Goal: Information Seeking & Learning: Learn about a topic

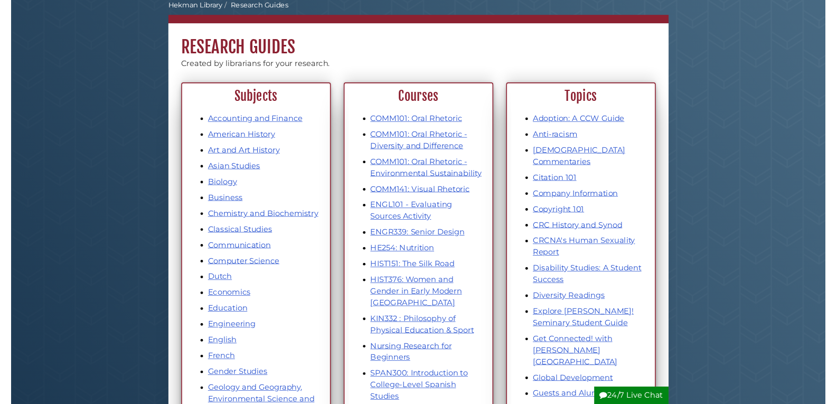
scroll to position [106, 0]
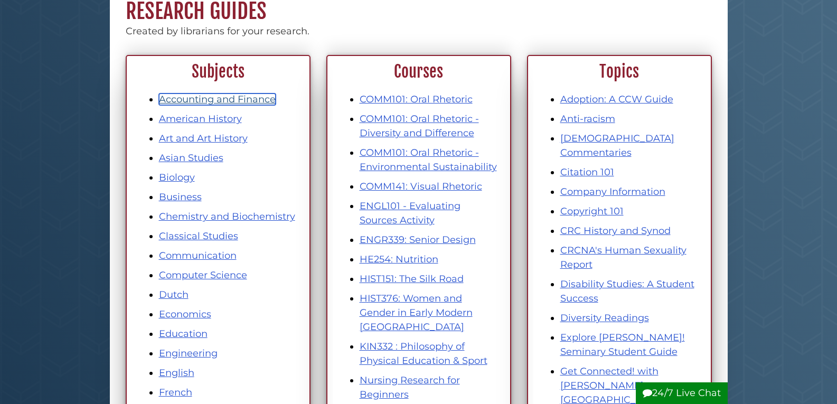
click at [238, 100] on link "Accounting and Finance" at bounding box center [217, 99] width 117 height 12
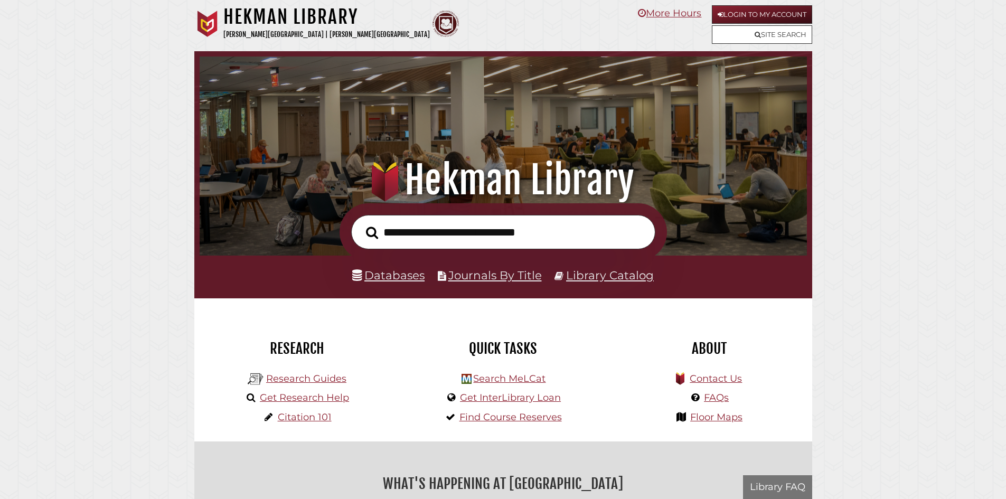
scroll to position [201, 602]
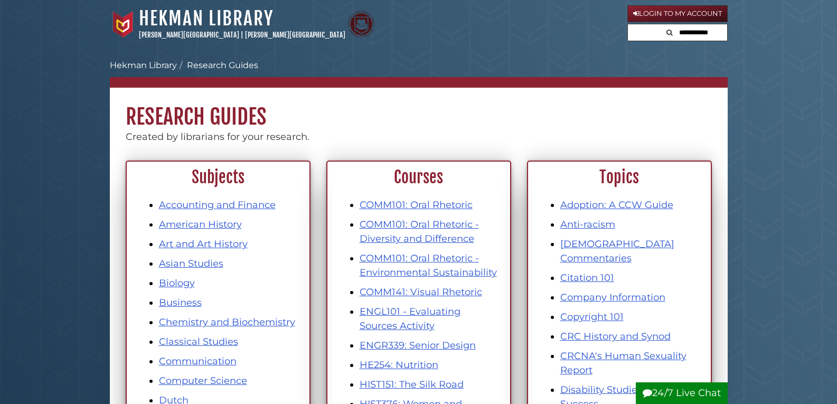
scroll to position [106, 0]
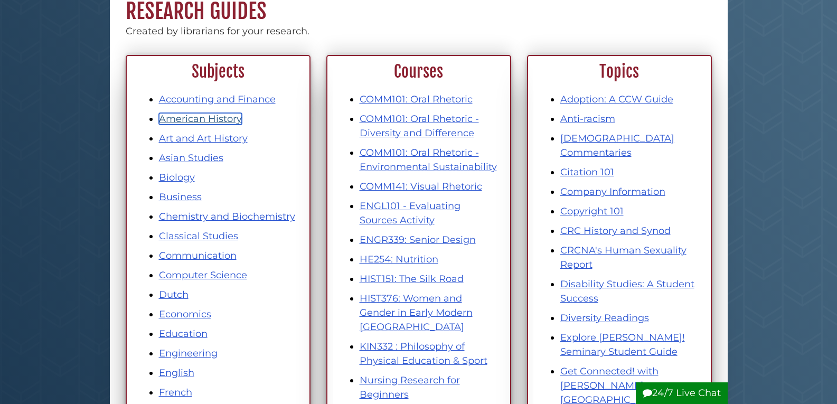
click at [203, 117] on link "American History" at bounding box center [200, 119] width 83 height 12
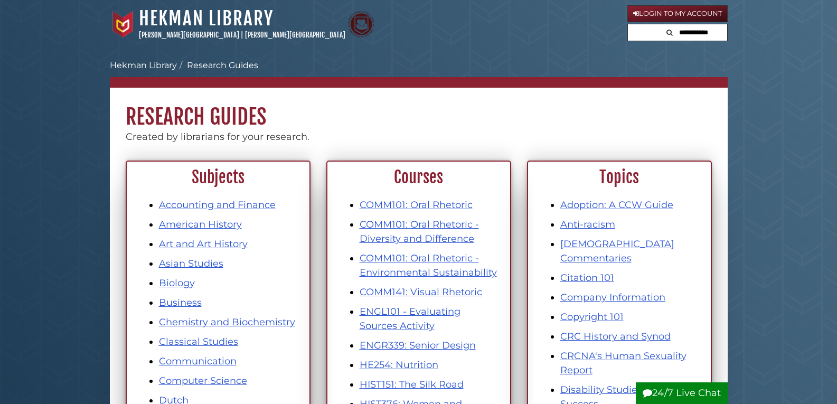
scroll to position [106, 0]
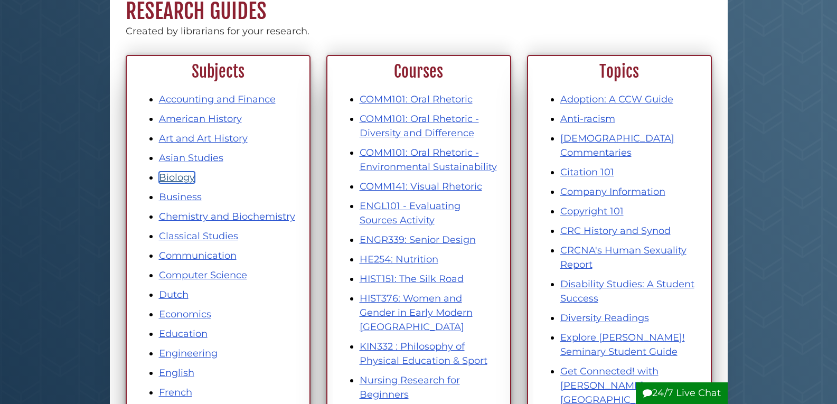
click at [181, 177] on link "Biology" at bounding box center [177, 178] width 36 height 12
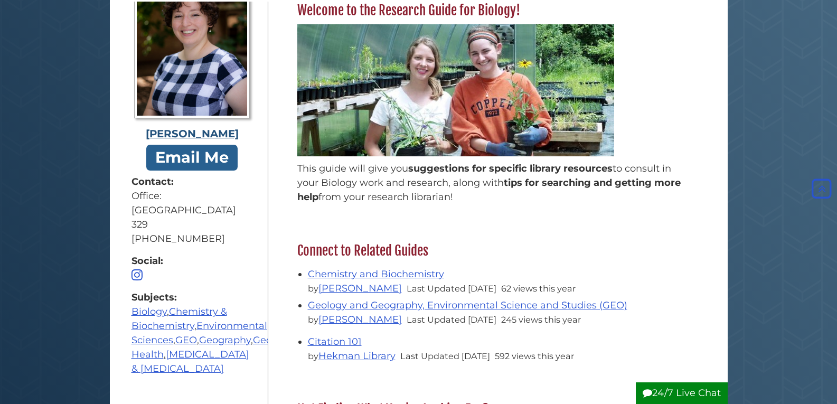
scroll to position [368, 0]
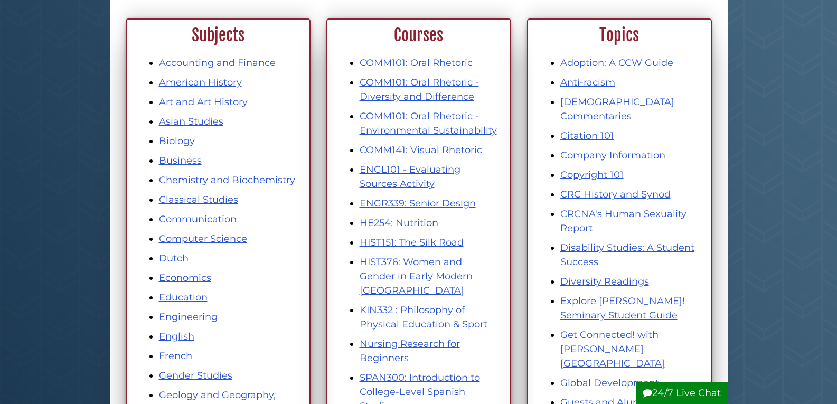
scroll to position [158, 0]
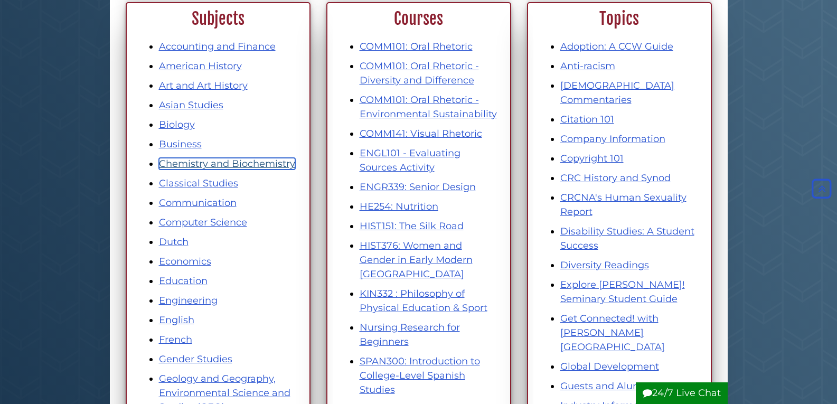
click at [202, 164] on link "Chemistry and Biochemistry" at bounding box center [227, 164] width 136 height 12
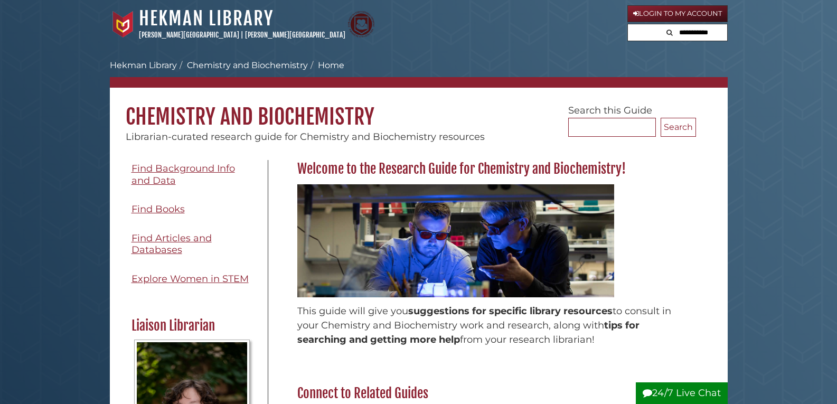
scroll to position [422, 0]
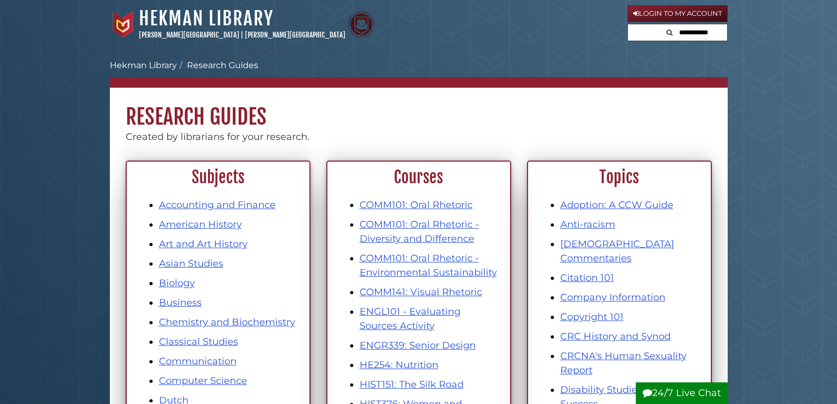
scroll to position [158, 0]
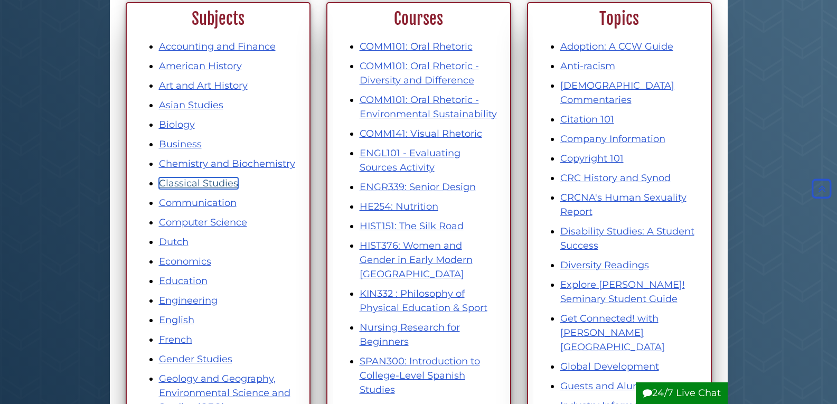
click at [218, 184] on link "Classical Studies" at bounding box center [198, 183] width 79 height 12
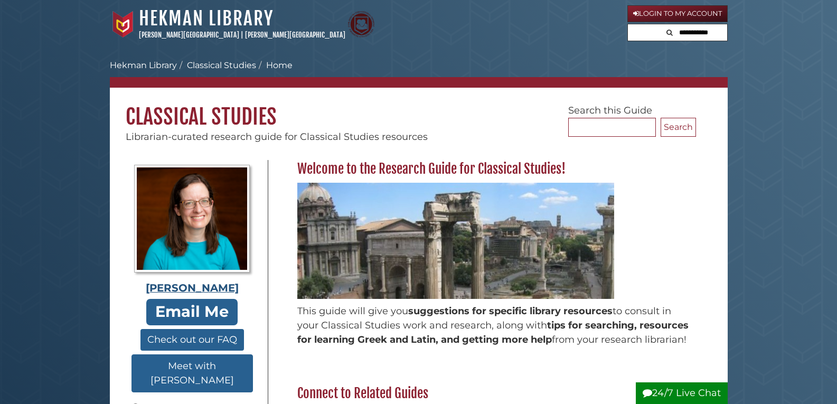
scroll to position [317, 0]
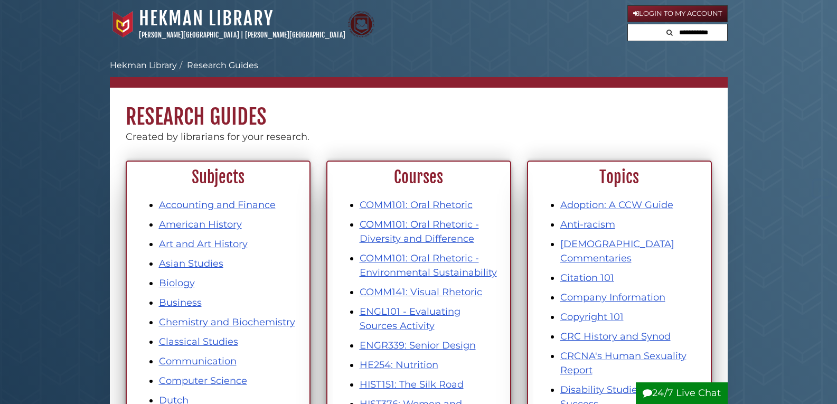
scroll to position [158, 0]
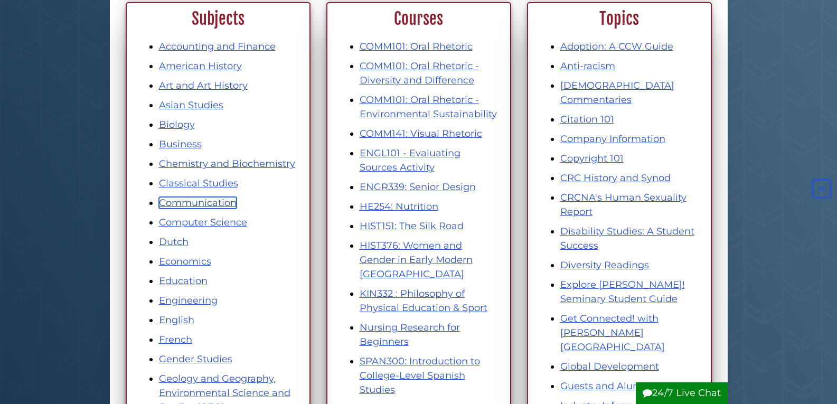
click at [195, 199] on link "Communication" at bounding box center [198, 203] width 78 height 12
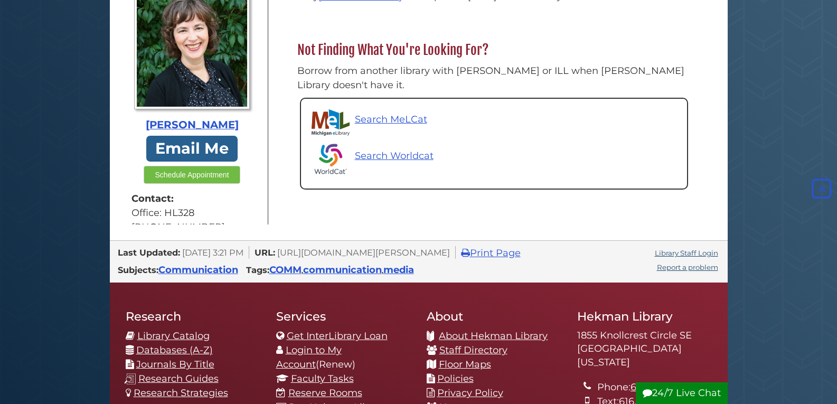
scroll to position [158, 0]
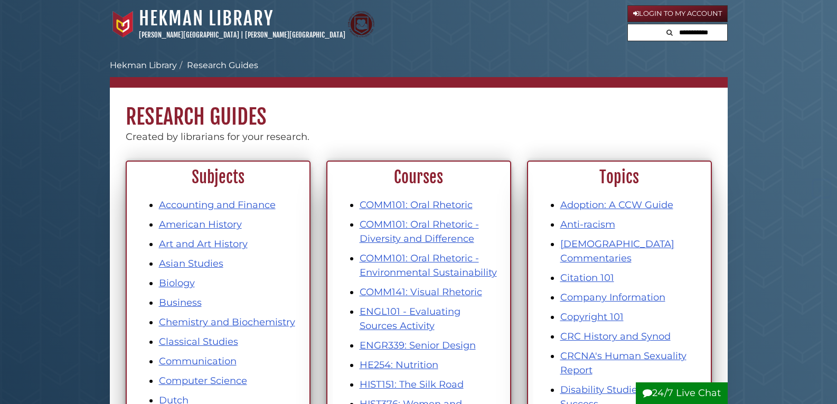
scroll to position [158, 0]
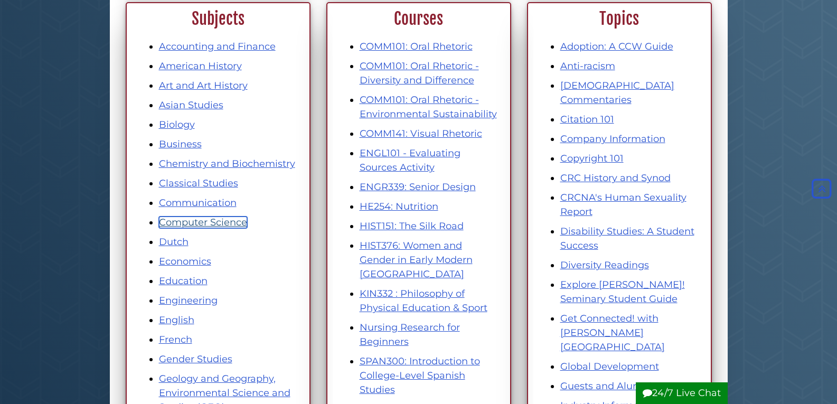
click at [188, 221] on link "Computer Science" at bounding box center [203, 222] width 88 height 12
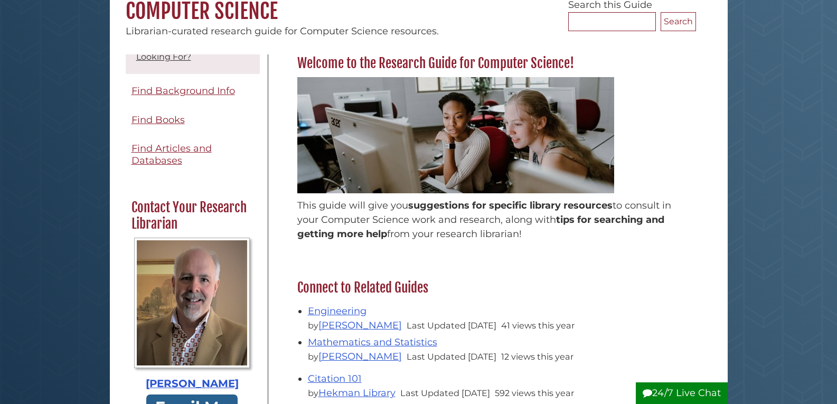
scroll to position [211, 0]
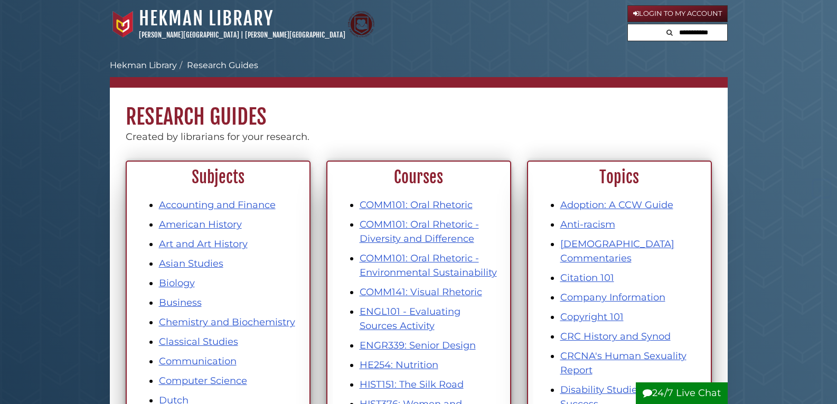
scroll to position [158, 0]
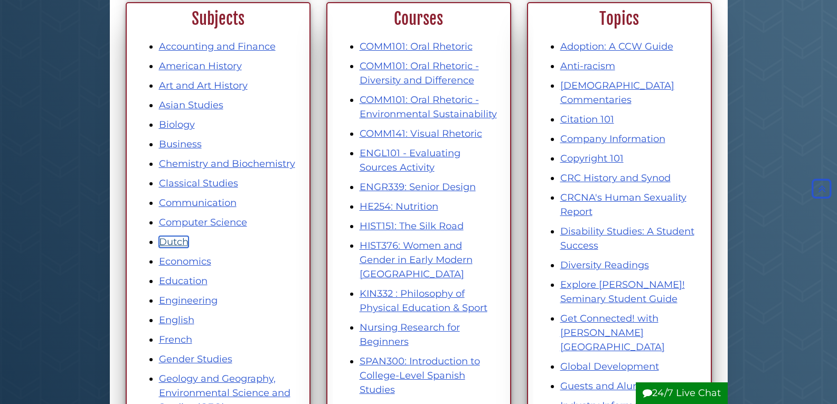
click at [170, 246] on link "Dutch" at bounding box center [174, 242] width 30 height 12
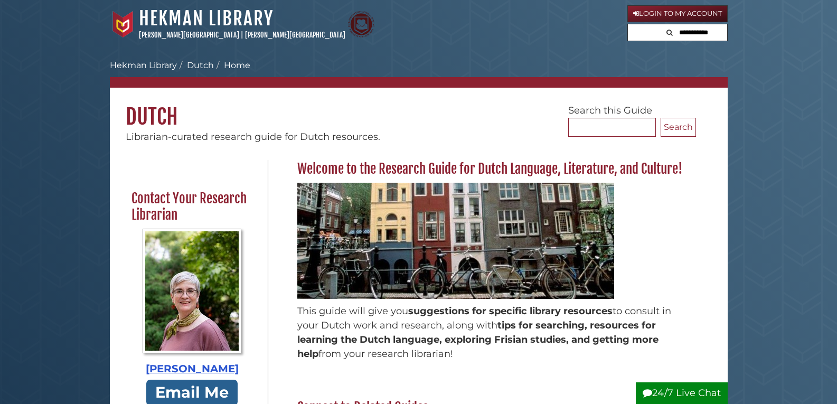
scroll to position [374, 0]
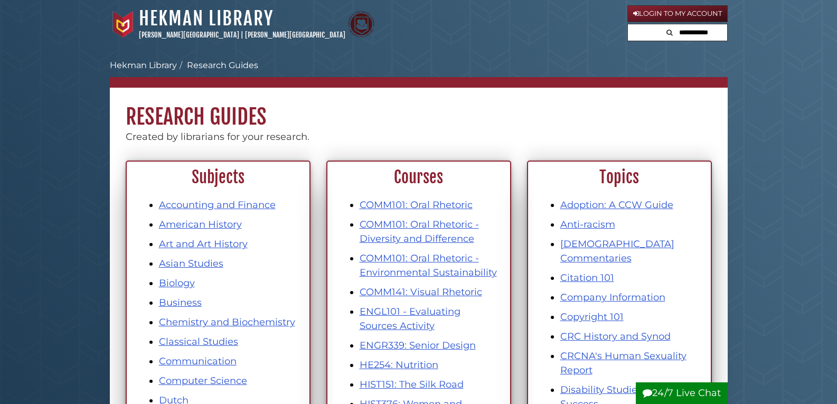
scroll to position [158, 0]
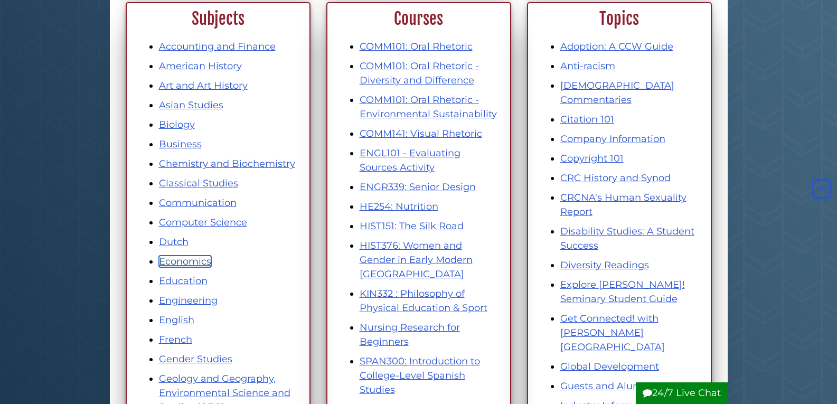
click at [194, 258] on link "Economics" at bounding box center [185, 262] width 52 height 12
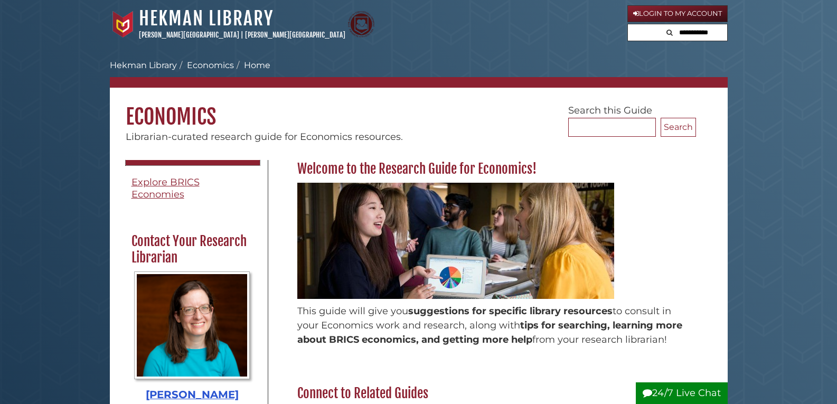
scroll to position [317, 0]
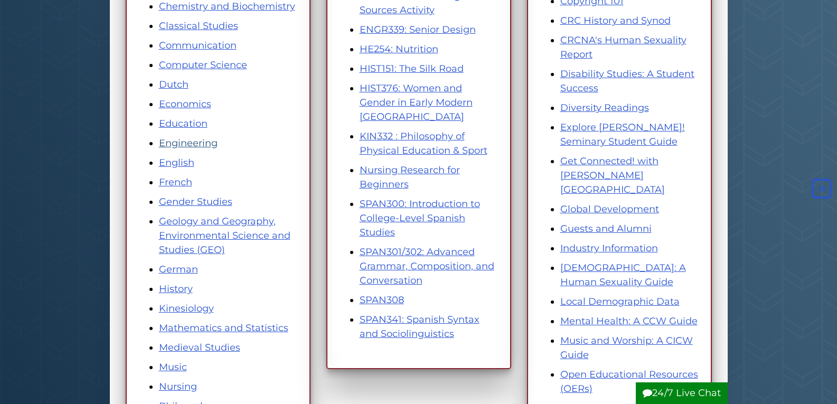
scroll to position [317, 0]
click at [213, 226] on li "Geology and Geography, Environmental Science and Studies (GEO)" at bounding box center [228, 234] width 139 height 43
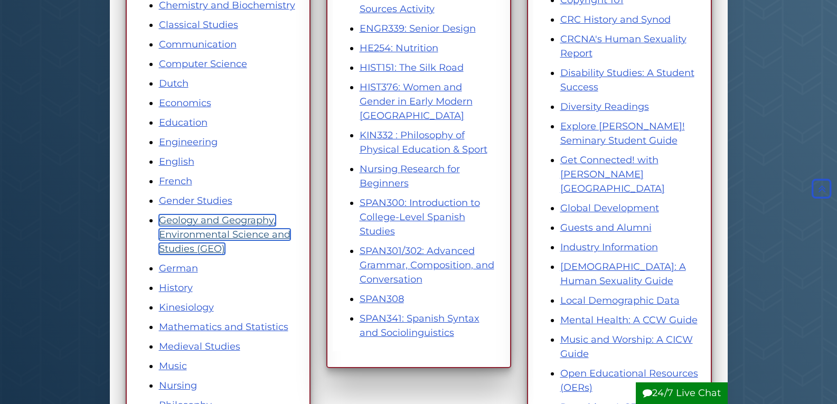
click at [211, 221] on link "Geology and Geography, Environmental Science and Studies (GEO)" at bounding box center [224, 234] width 131 height 40
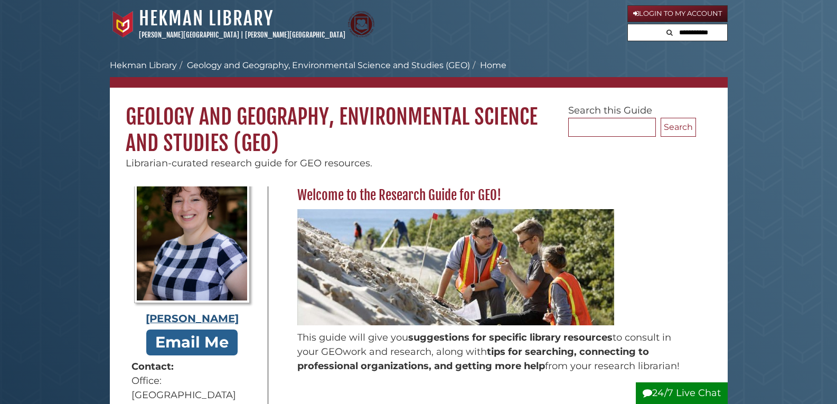
scroll to position [53, 0]
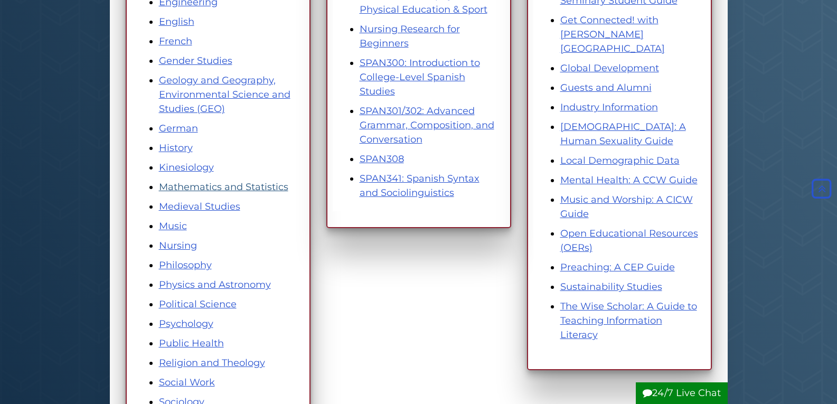
scroll to position [475, 0]
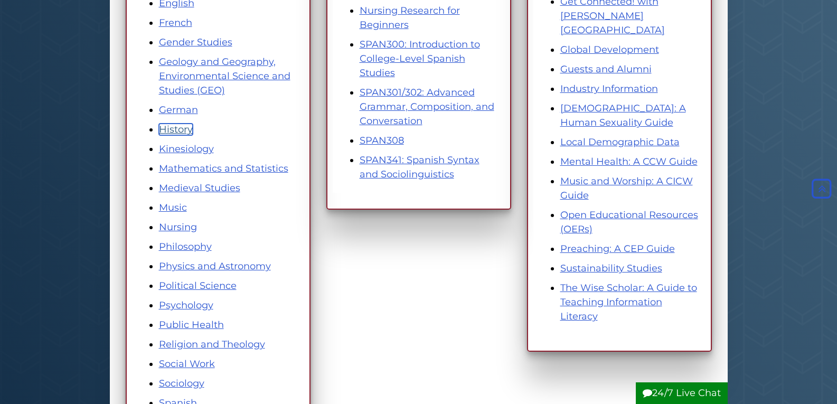
click at [169, 129] on link "History" at bounding box center [176, 130] width 34 height 12
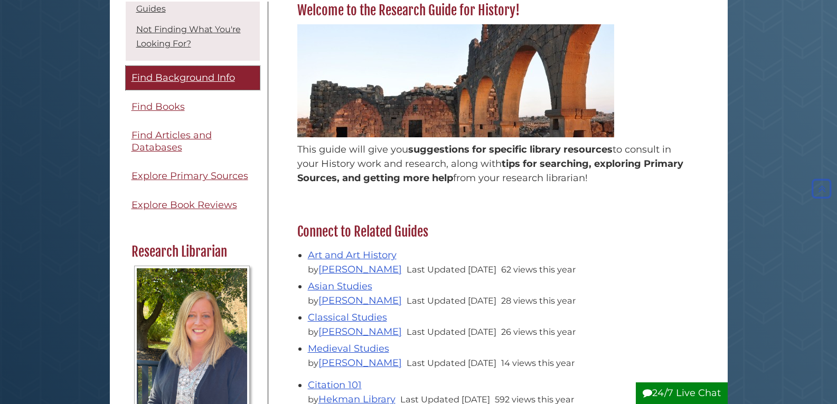
scroll to position [158, 0]
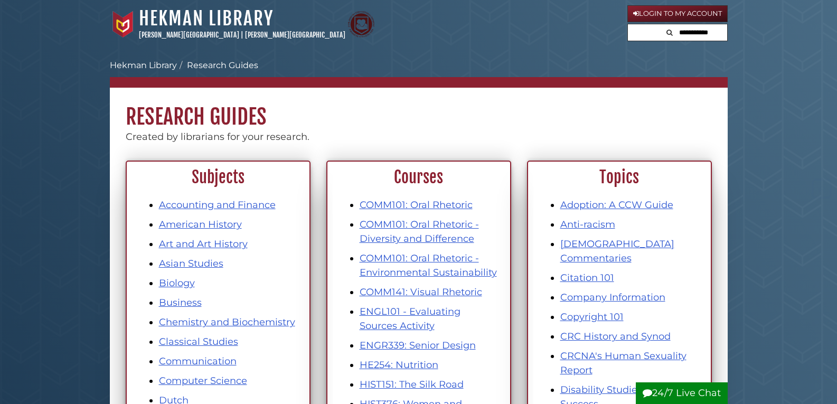
scroll to position [475, 0]
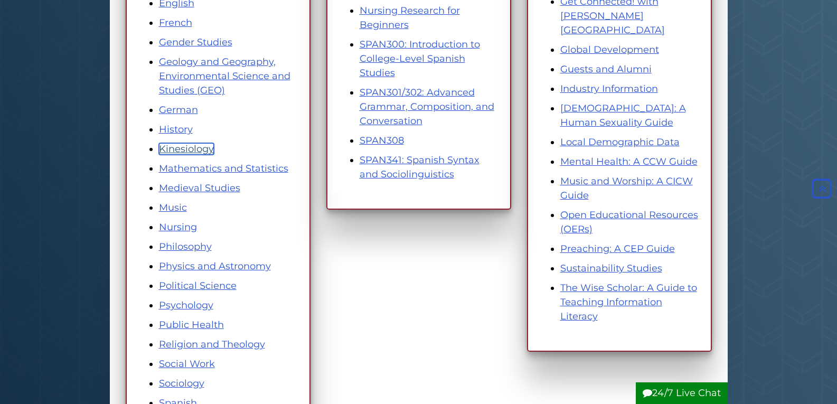
click at [181, 145] on link "Kinesiology" at bounding box center [186, 149] width 55 height 12
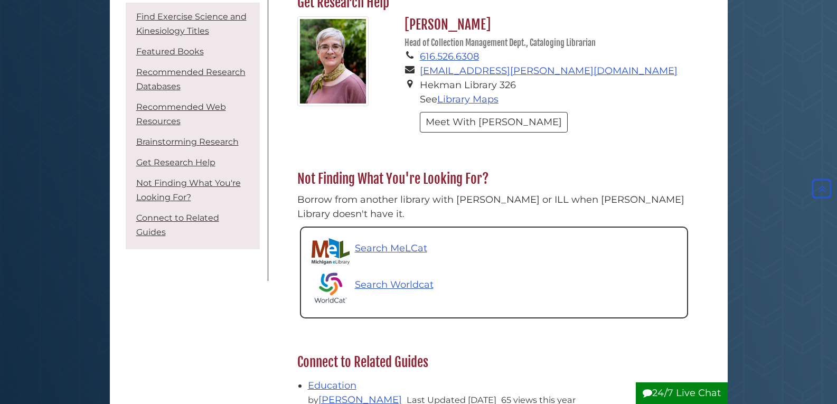
scroll to position [1267, 0]
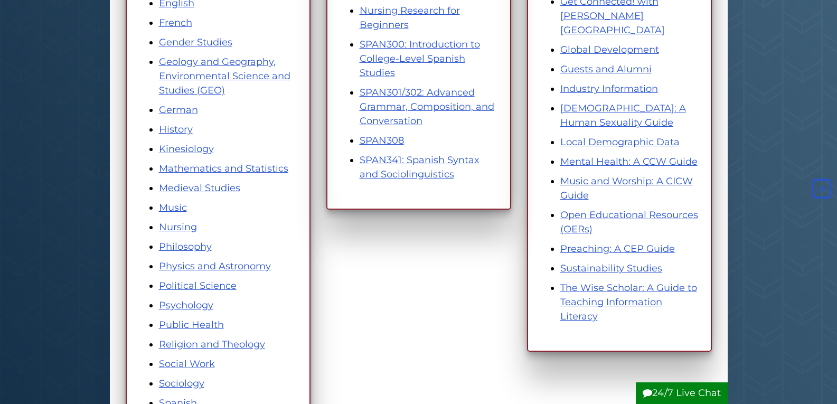
scroll to position [528, 0]
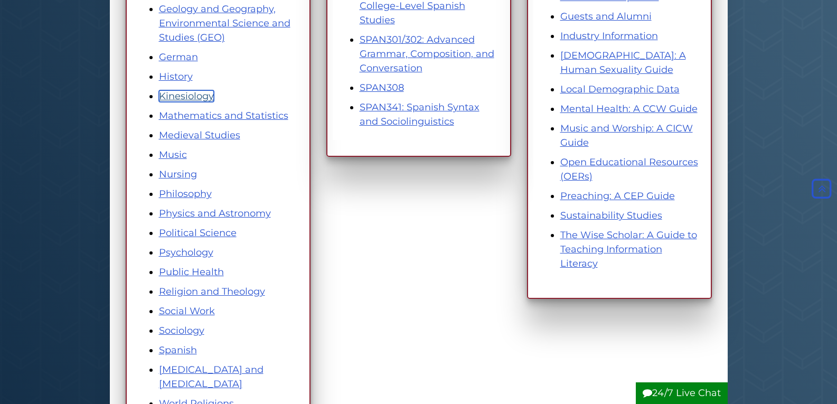
click at [169, 96] on link "Kinesiology" at bounding box center [186, 96] width 55 height 12
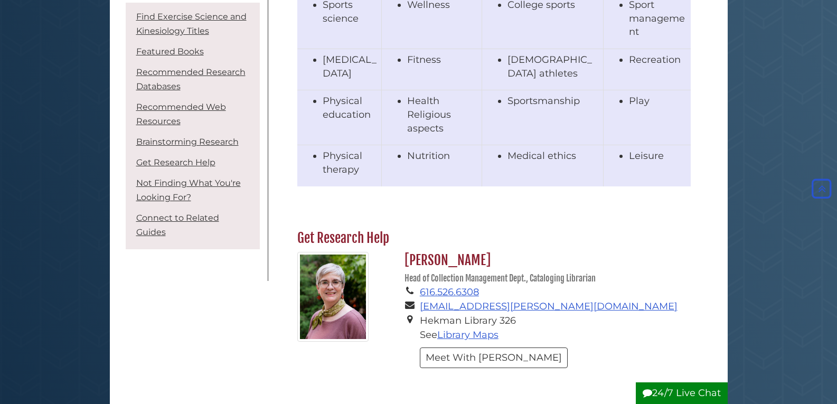
scroll to position [1214, 0]
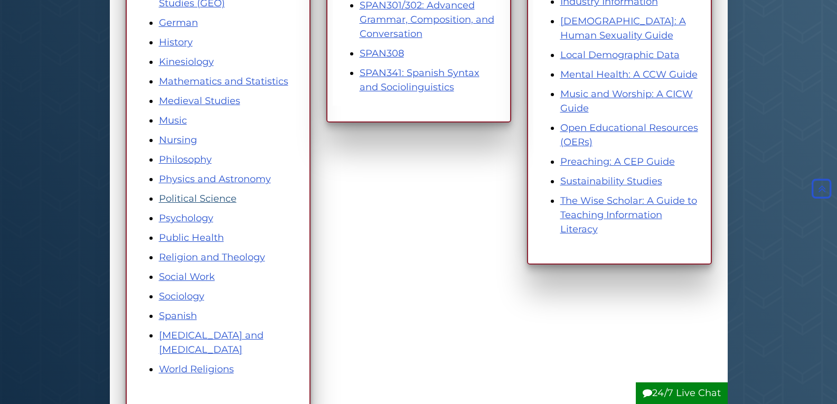
scroll to position [581, 0]
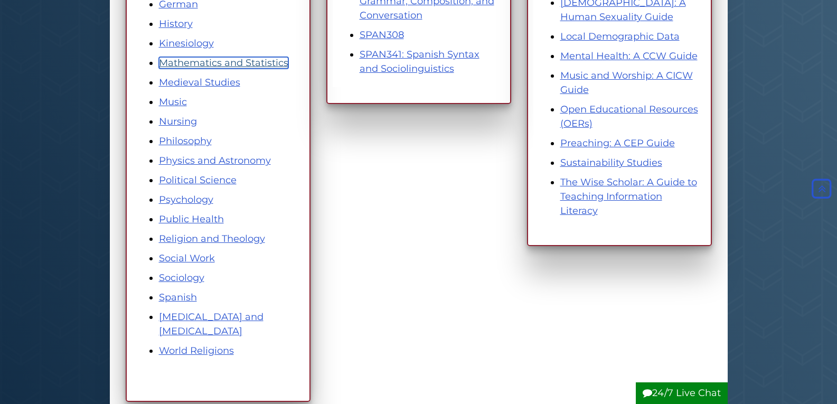
click at [176, 61] on link "Mathematics and Statistics" at bounding box center [223, 63] width 129 height 12
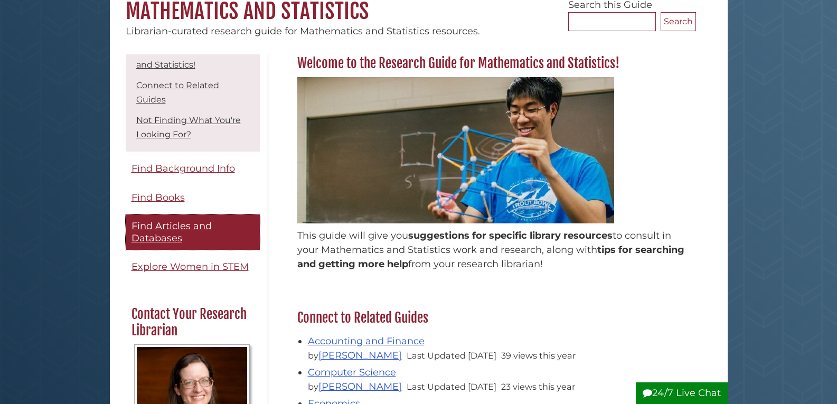
scroll to position [211, 0]
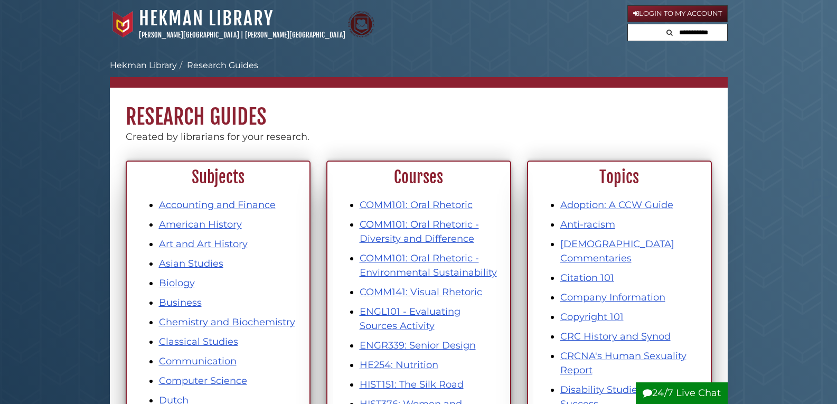
scroll to position [581, 0]
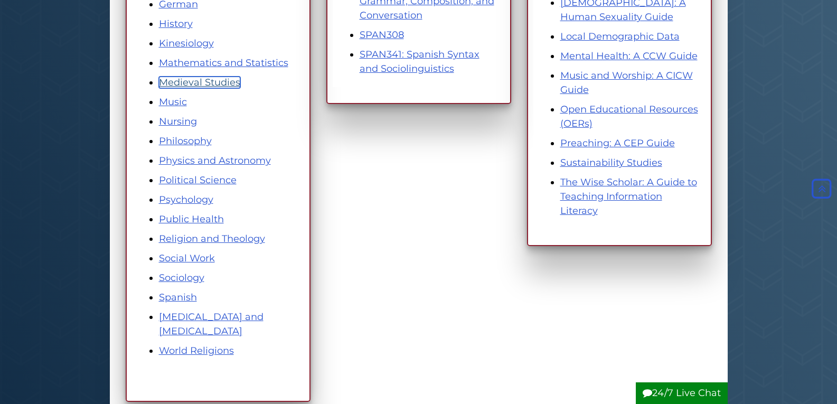
click at [203, 78] on link "Medieval Studies" at bounding box center [199, 83] width 81 height 12
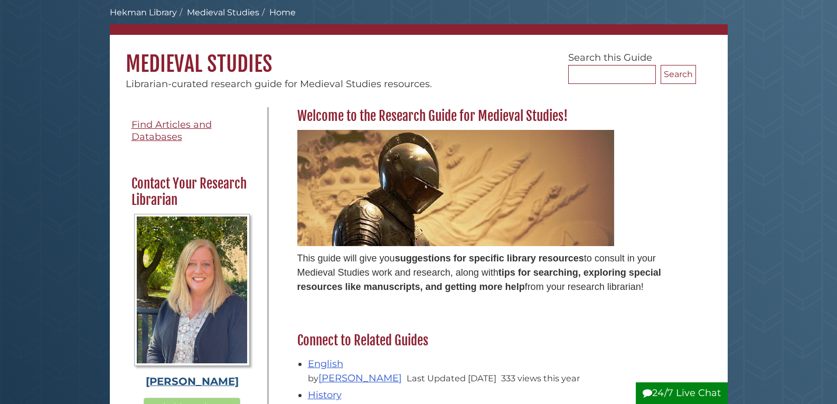
scroll to position [261, 0]
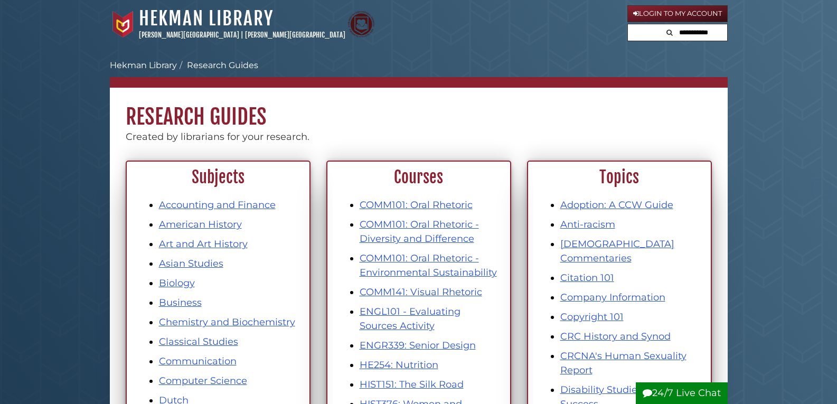
scroll to position [581, 0]
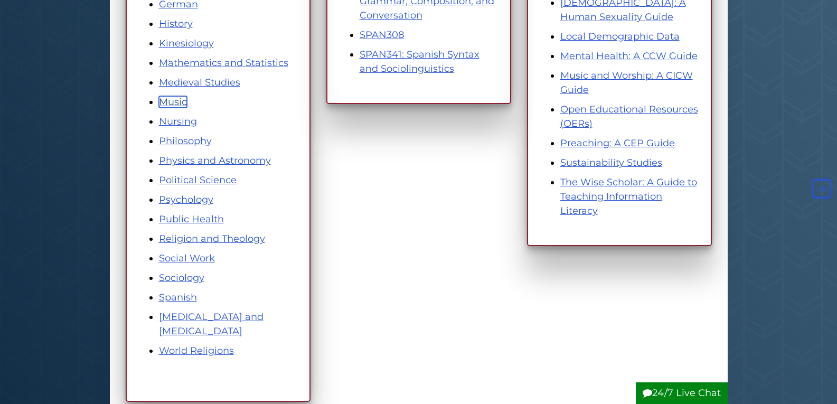
click at [174, 102] on link "Music" at bounding box center [173, 102] width 28 height 12
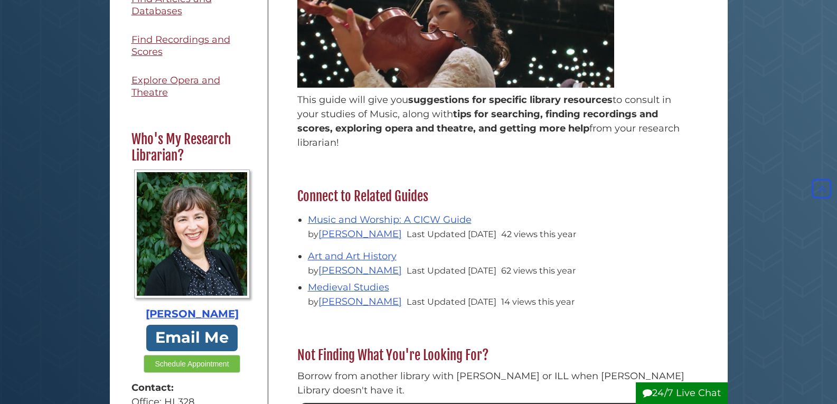
scroll to position [264, 0]
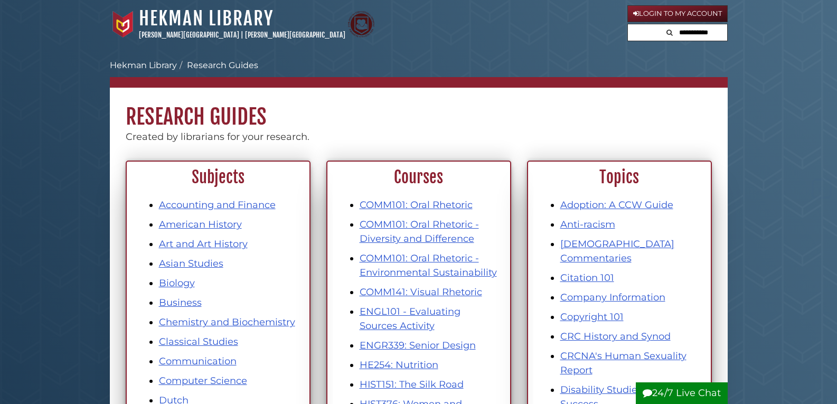
scroll to position [581, 0]
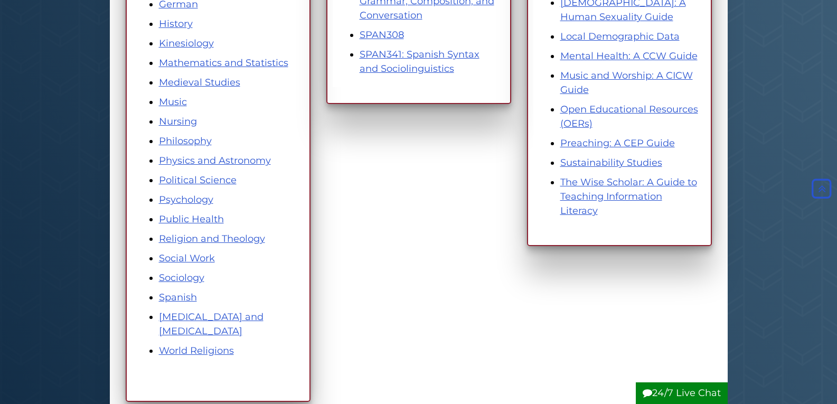
click at [182, 128] on li "Nursing" at bounding box center [228, 122] width 139 height 14
click at [182, 121] on link "Nursing" at bounding box center [178, 122] width 38 height 12
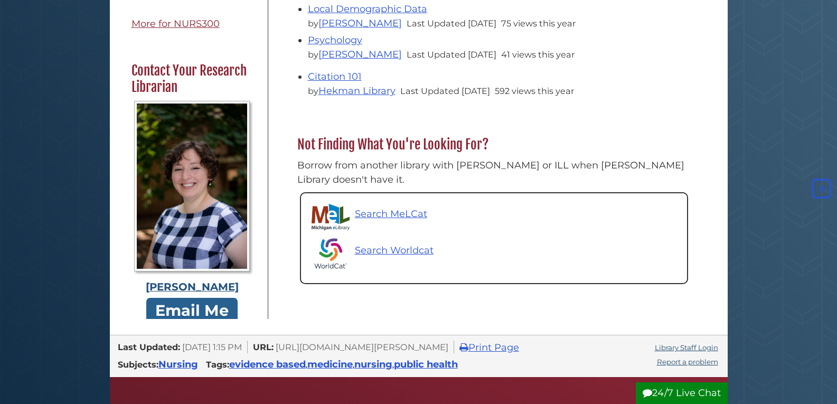
scroll to position [264, 0]
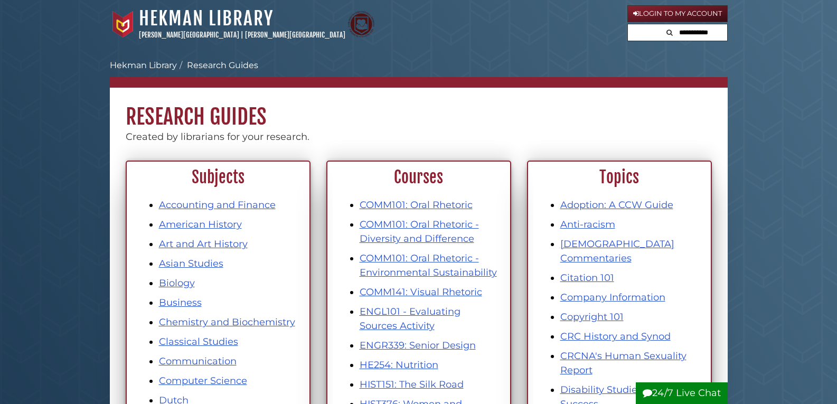
scroll to position [581, 0]
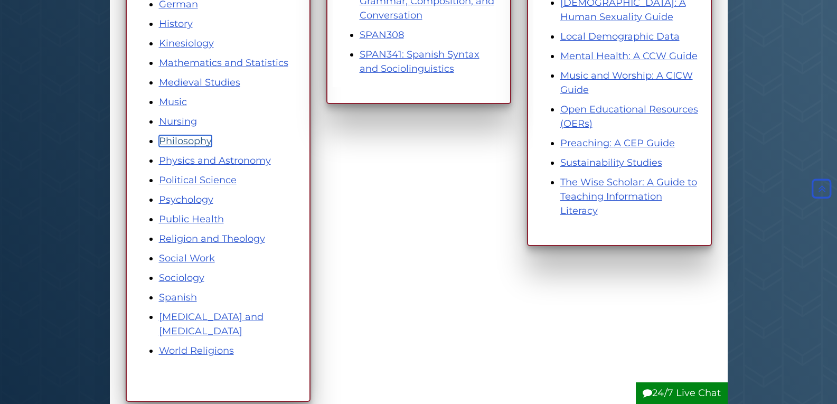
click at [183, 138] on link "Philosophy" at bounding box center [185, 141] width 53 height 12
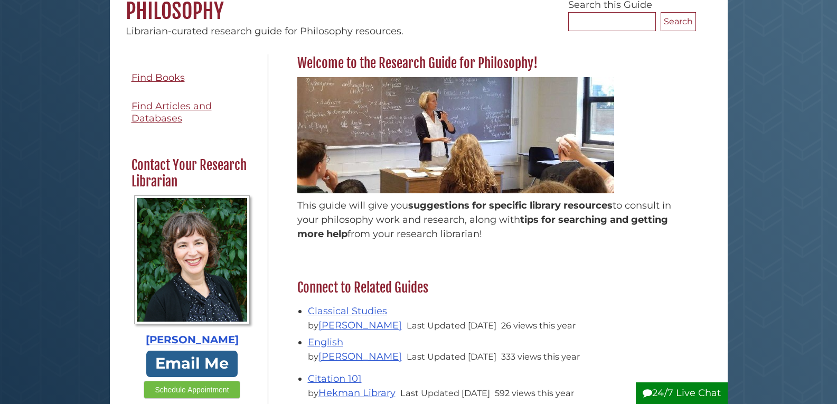
scroll to position [278, 0]
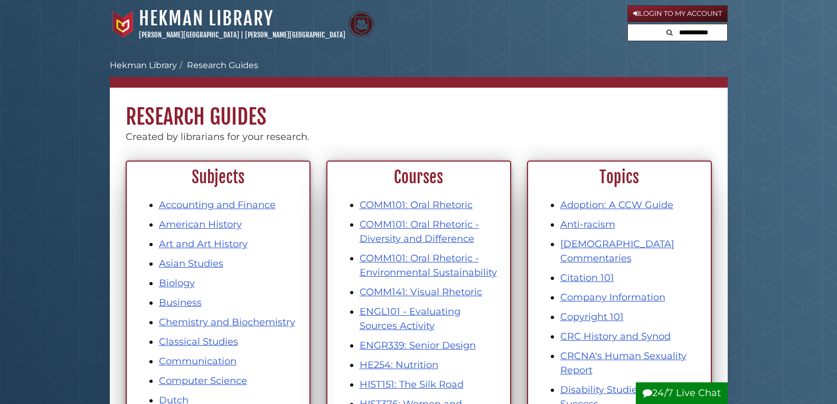
scroll to position [581, 0]
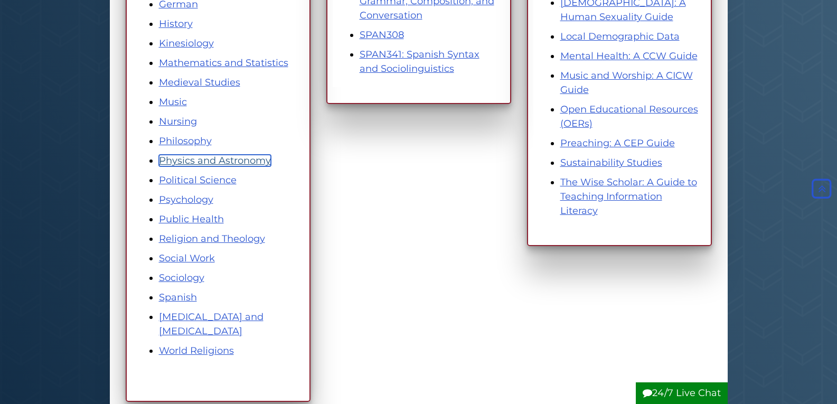
click at [184, 161] on link "Physics and Astronomy" at bounding box center [215, 161] width 112 height 12
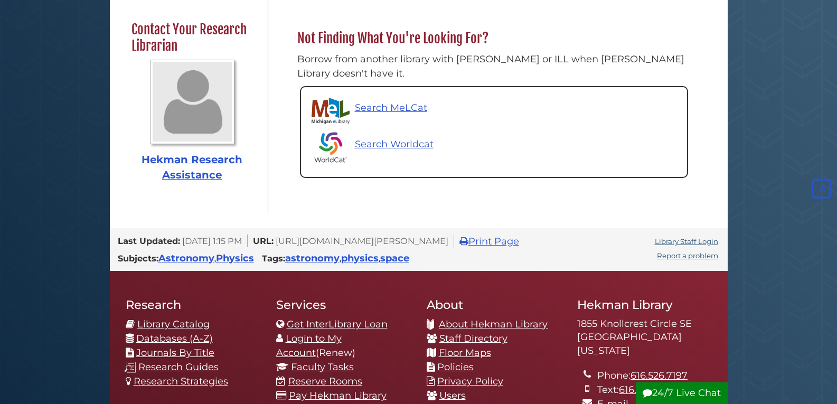
scroll to position [581, 0]
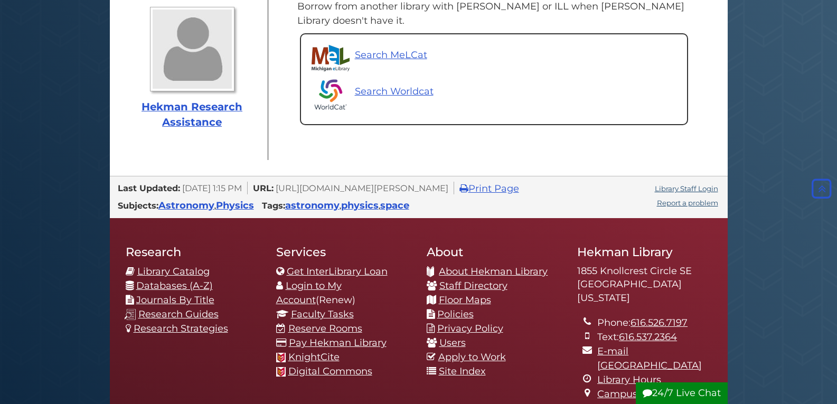
drag, startPoint x: 377, startPoint y: 233, endPoint x: 49, endPoint y: 194, distance: 330.2
click at [49, 194] on body "Skip to Main Content [GEOGRAPHIC_DATA] [PERSON_NAME][GEOGRAPHIC_DATA] | [PERSON…" at bounding box center [418, 9] width 837 height 1181
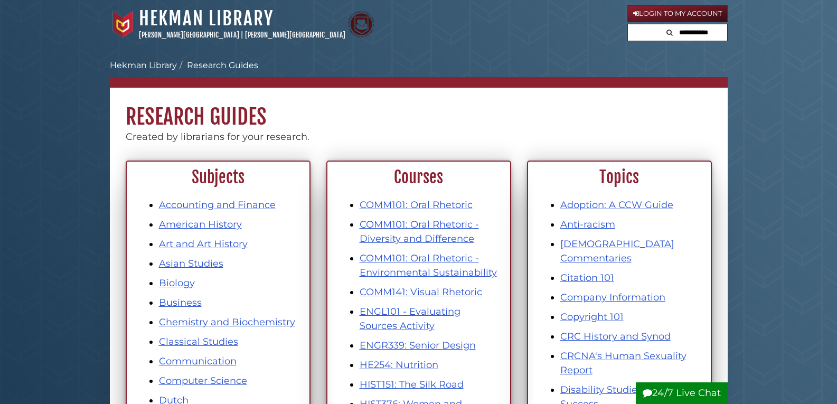
scroll to position [581, 0]
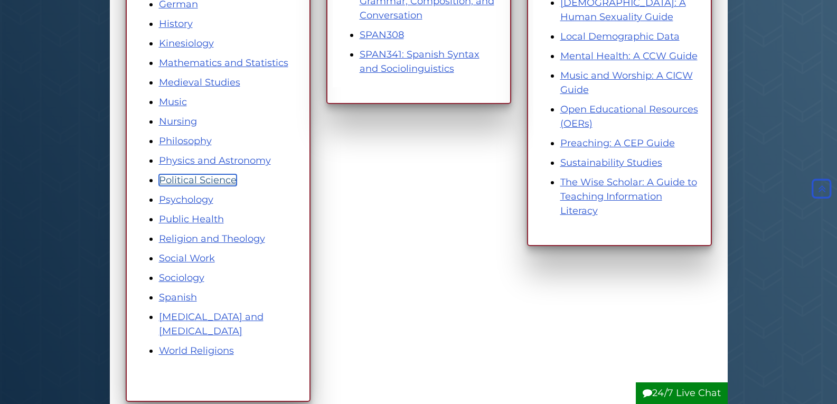
click at [194, 177] on link "Political Science" at bounding box center [198, 180] width 78 height 12
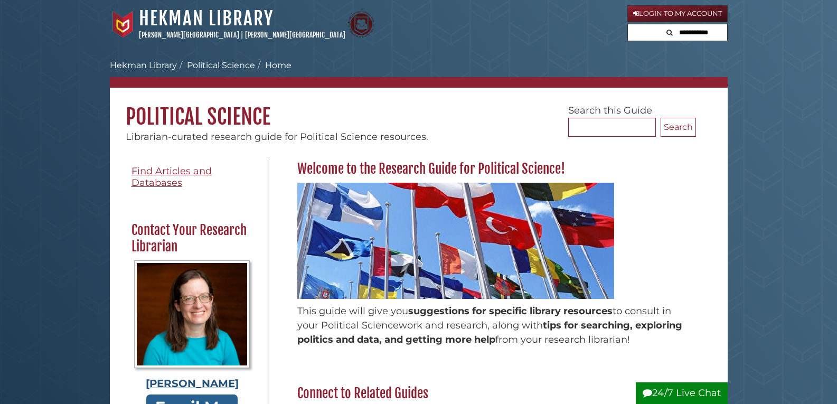
scroll to position [370, 0]
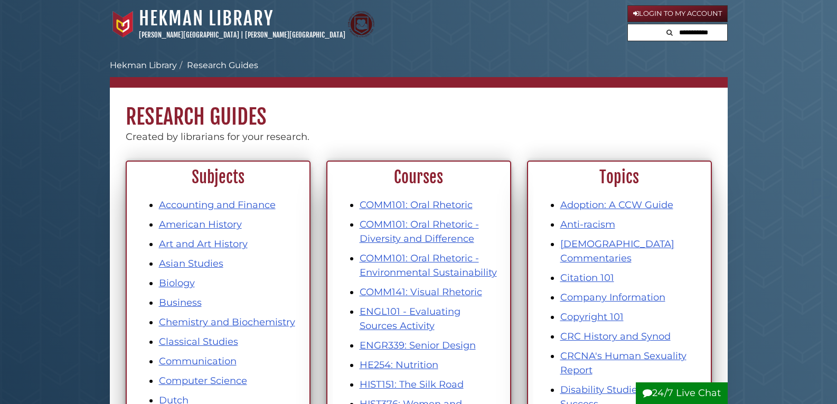
scroll to position [581, 0]
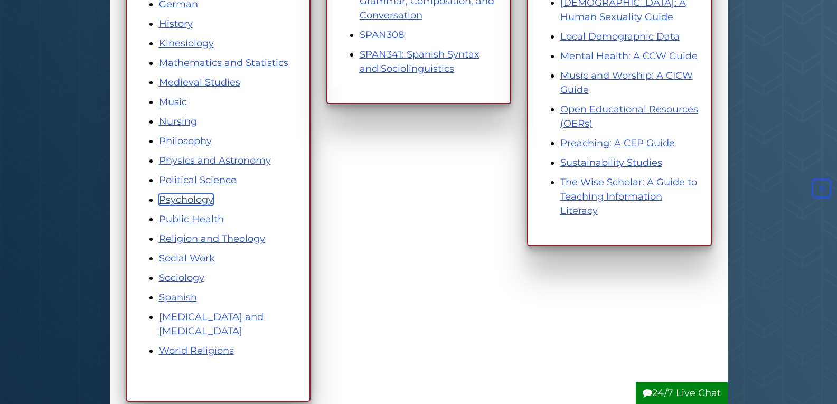
click at [183, 200] on link "Psychology" at bounding box center [186, 200] width 54 height 12
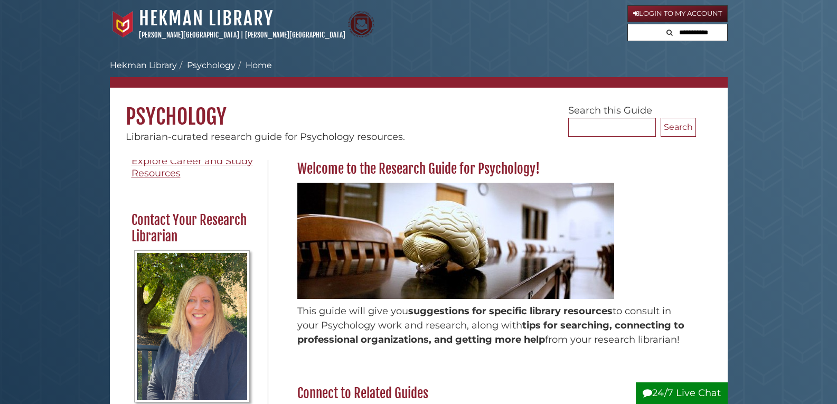
scroll to position [301, 0]
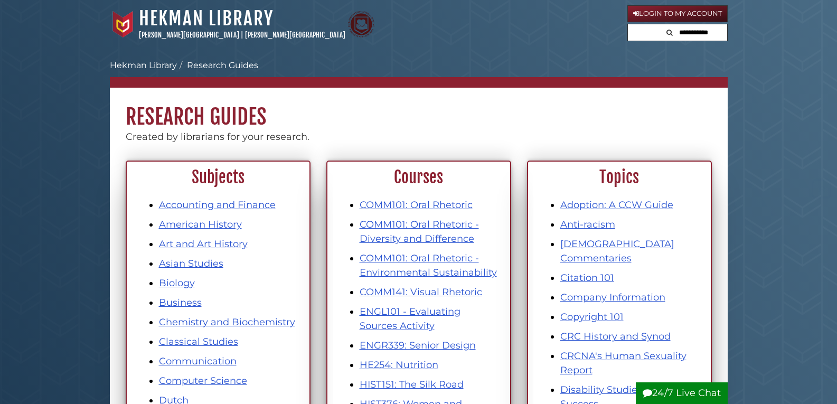
scroll to position [581, 0]
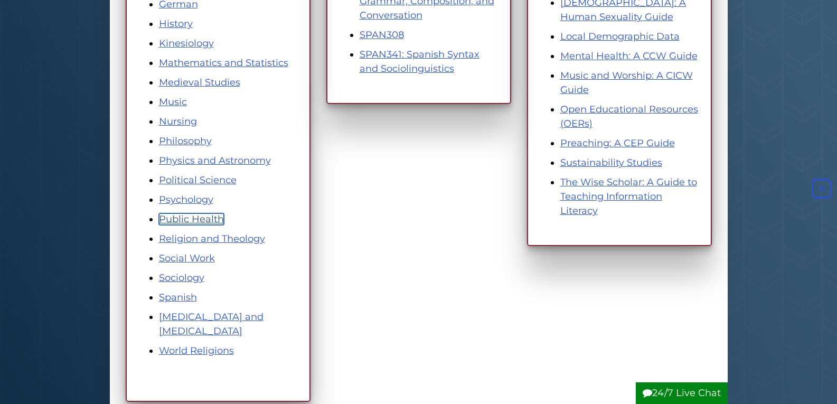
click at [176, 216] on link "Public Health" at bounding box center [191, 219] width 65 height 12
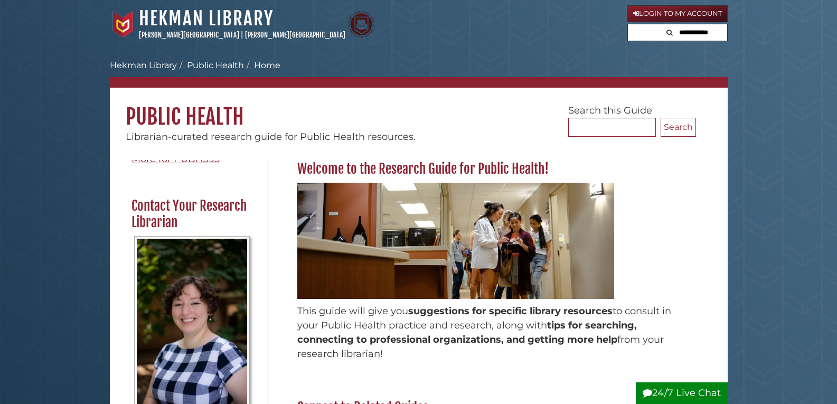
scroll to position [370, 0]
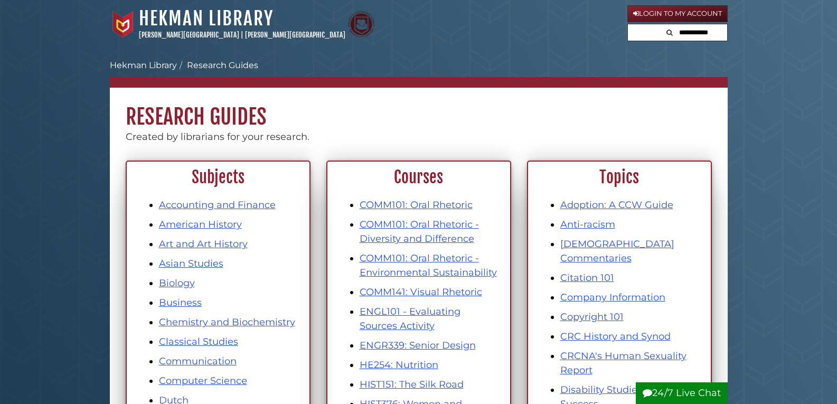
scroll to position [581, 0]
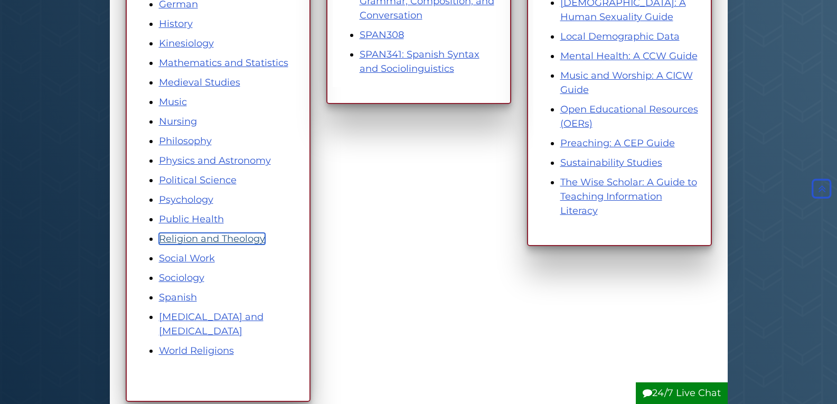
click at [187, 235] on link "Religion and Theology" at bounding box center [212, 239] width 106 height 12
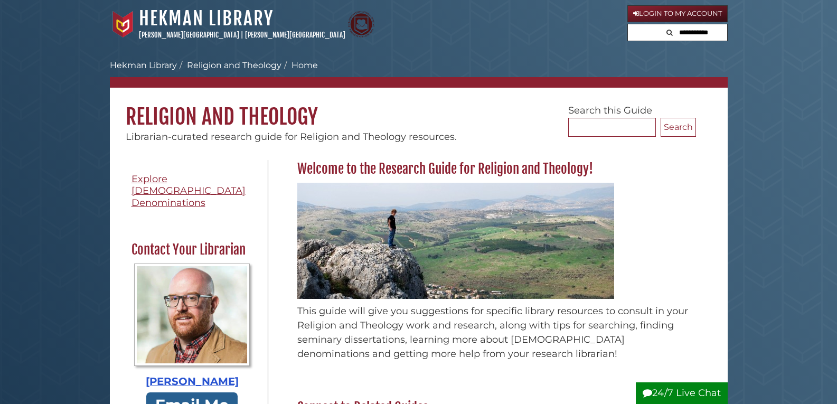
scroll to position [370, 0]
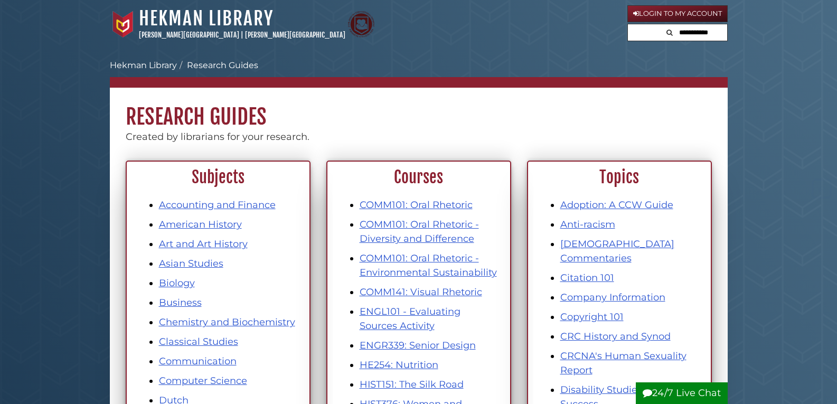
scroll to position [581, 0]
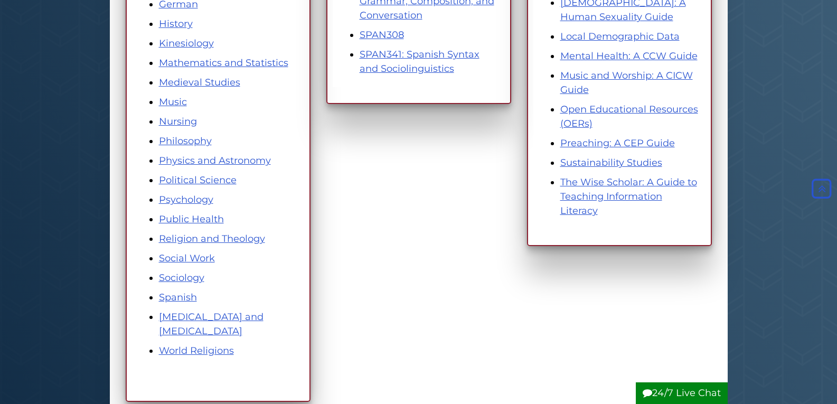
click at [181, 251] on li "Social Work" at bounding box center [228, 258] width 139 height 14
click at [181, 254] on link "Social Work" at bounding box center [187, 258] width 56 height 12
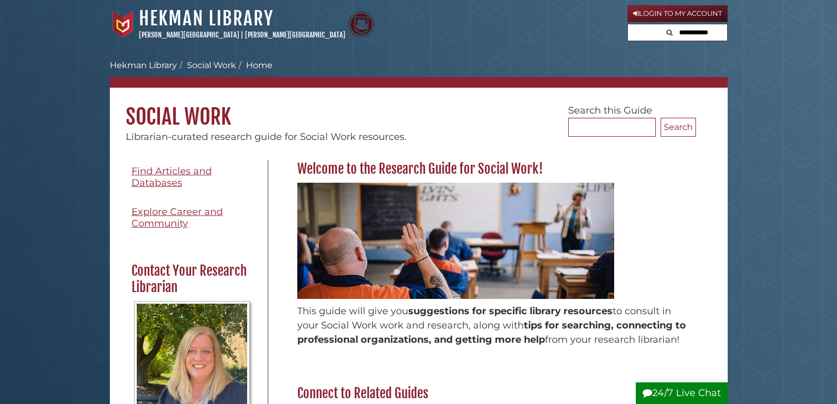
scroll to position [313, 0]
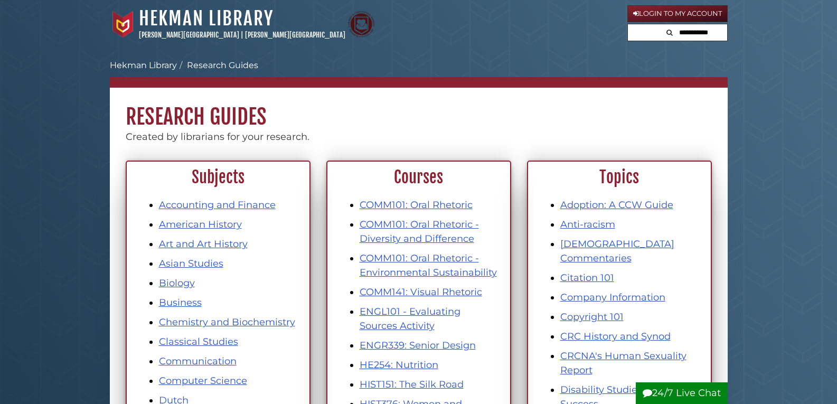
scroll to position [581, 0]
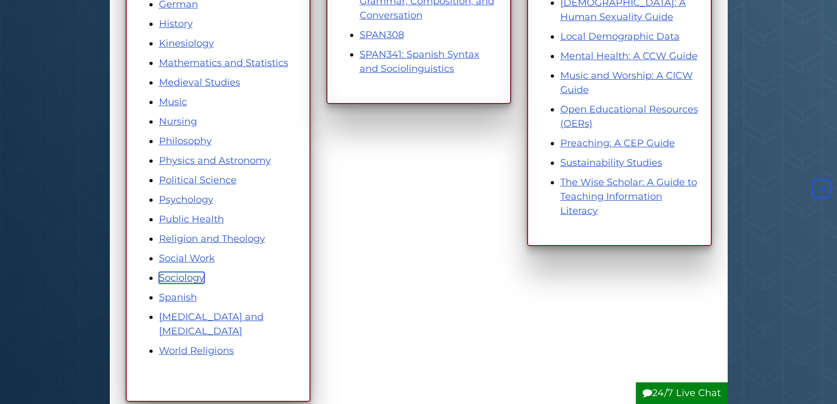
click at [180, 273] on link "Sociology" at bounding box center [181, 278] width 45 height 12
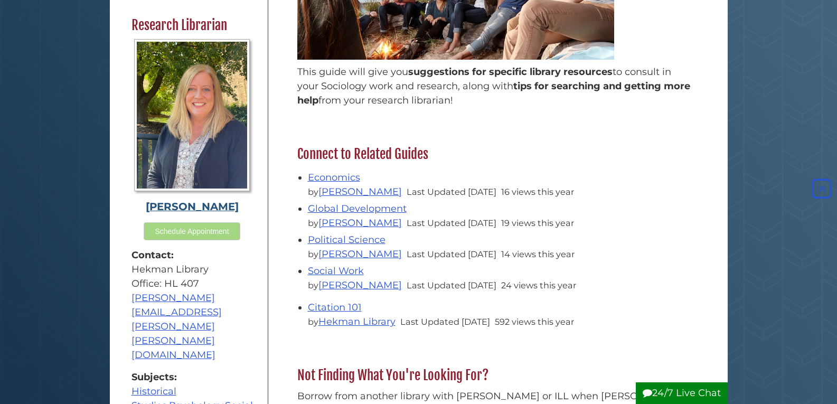
scroll to position [264, 0]
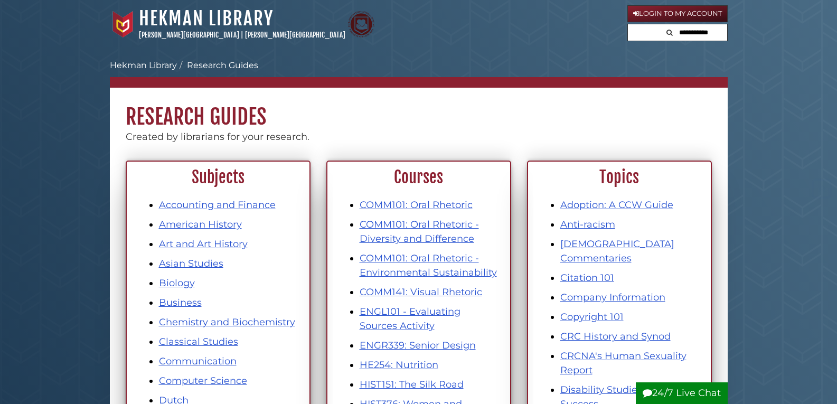
scroll to position [581, 0]
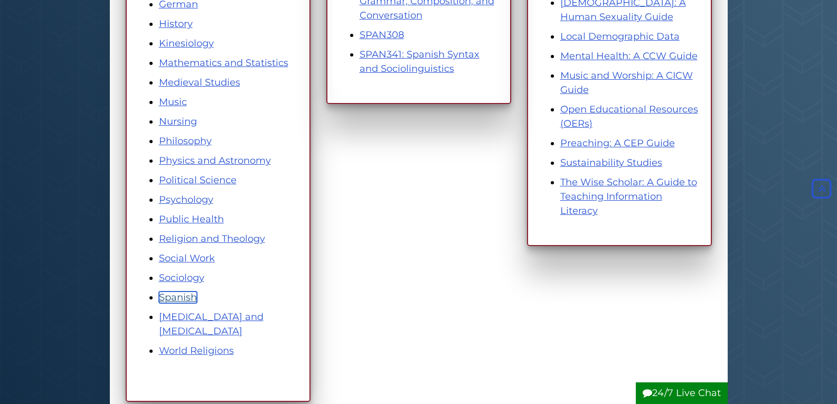
click at [177, 293] on link "Spanish" at bounding box center [178, 297] width 38 height 12
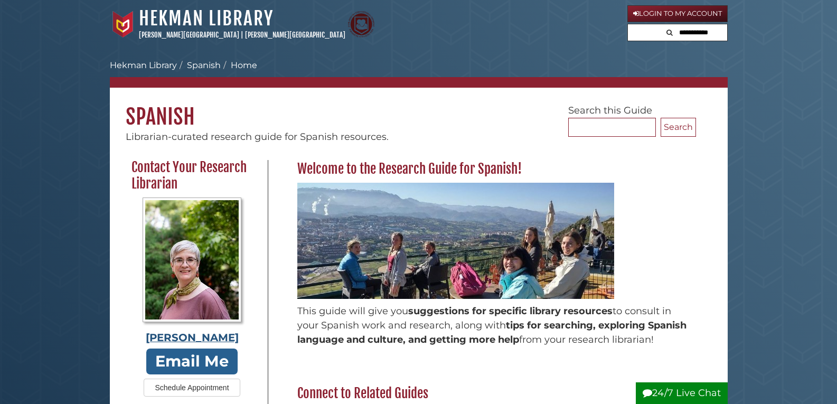
scroll to position [331, 0]
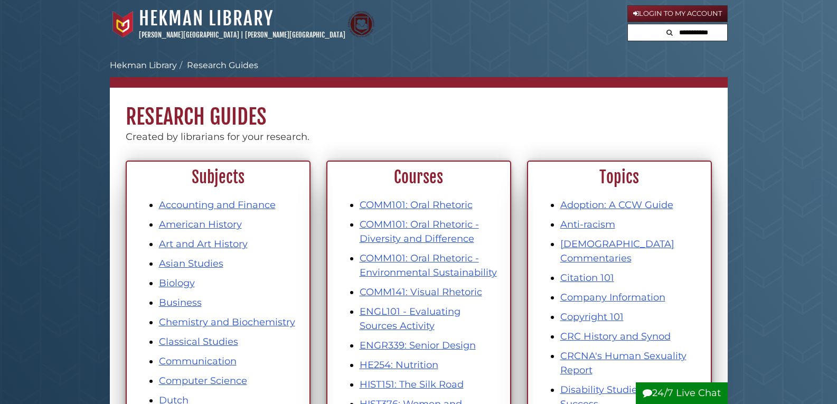
scroll to position [581, 0]
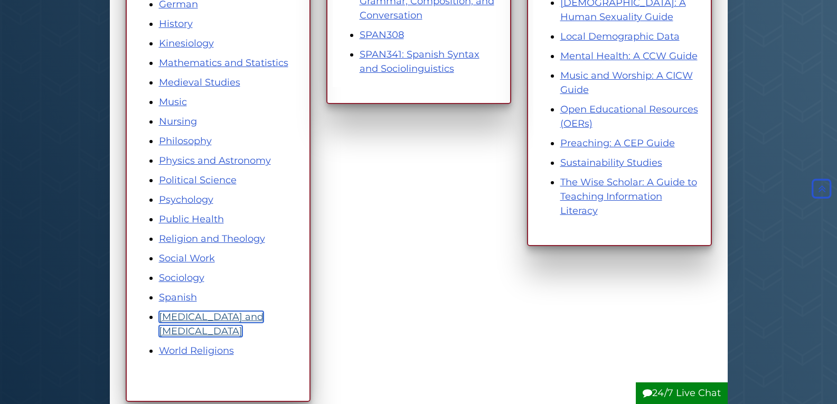
click at [184, 318] on link "Speech Pathology and Audiology" at bounding box center [211, 324] width 105 height 26
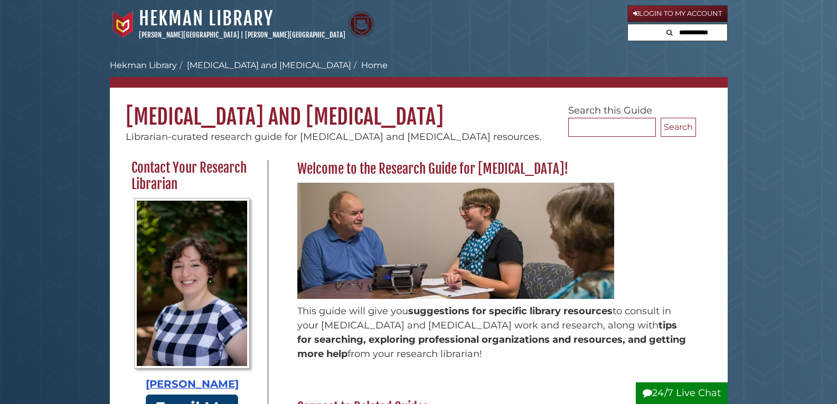
scroll to position [422, 0]
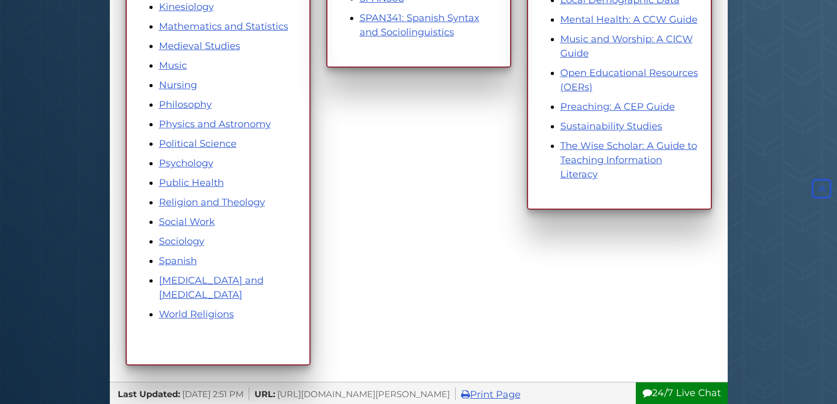
scroll to position [634, 0]
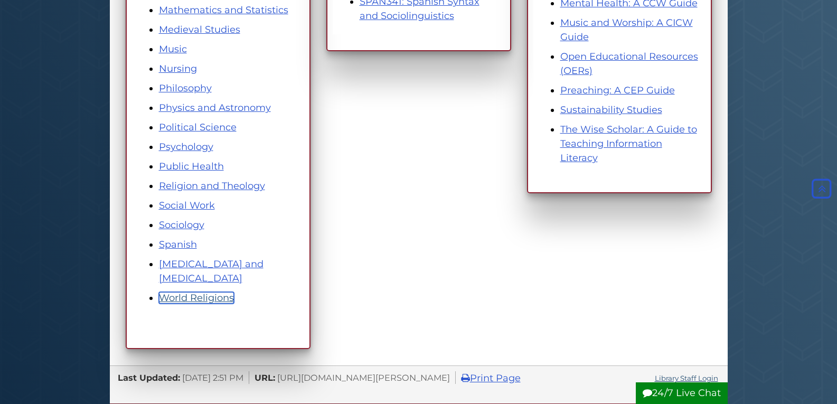
click at [187, 298] on link "World Religions" at bounding box center [196, 298] width 75 height 12
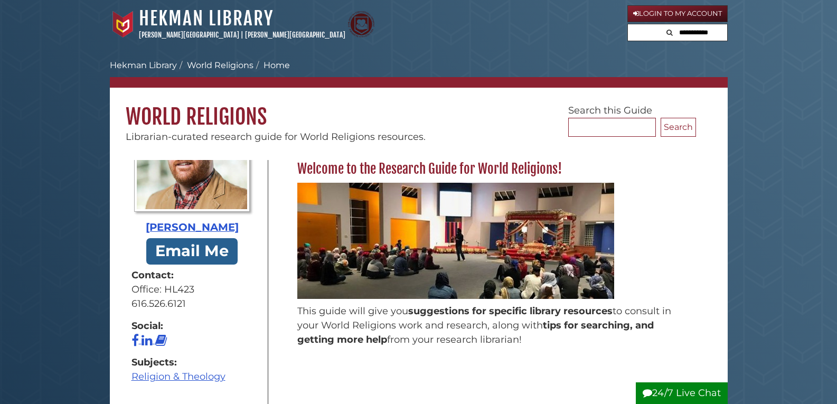
scroll to position [317, 0]
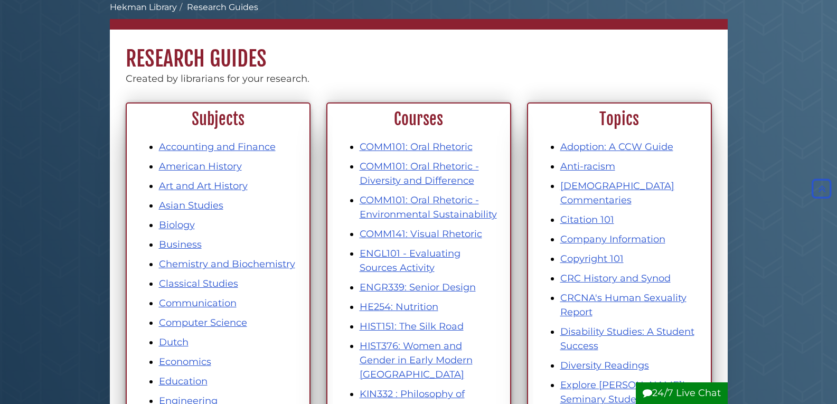
scroll to position [53, 0]
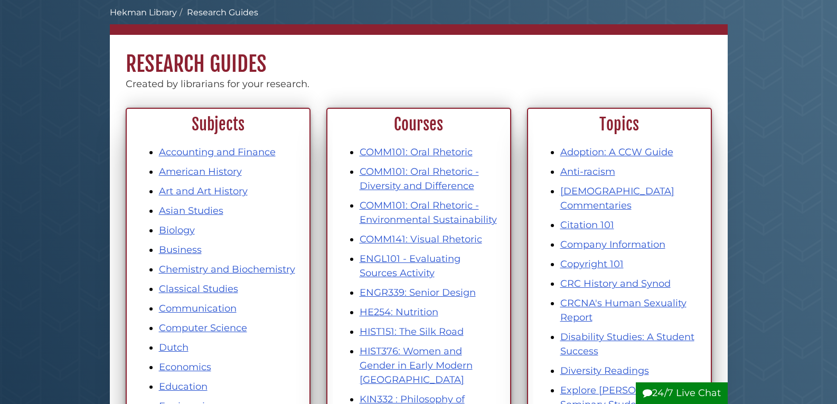
click at [395, 357] on li "HIST376: Women and Gender in Early Modern [GEOGRAPHIC_DATA]" at bounding box center [429, 365] width 139 height 43
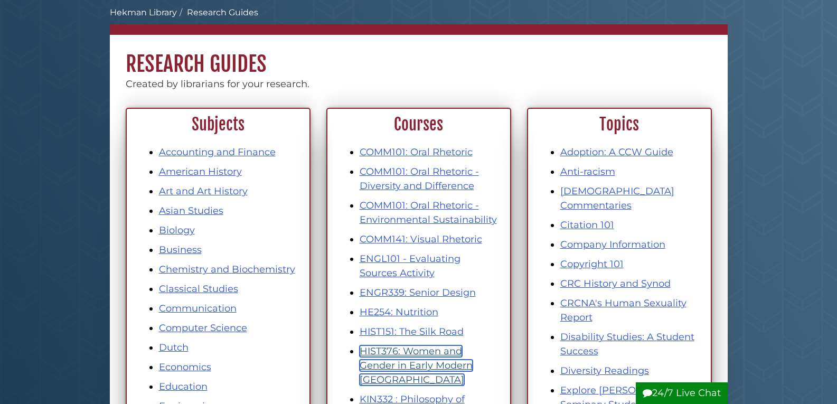
click at [393, 351] on link "HIST376: Women and Gender in Early Modern [GEOGRAPHIC_DATA]" at bounding box center [416, 365] width 113 height 40
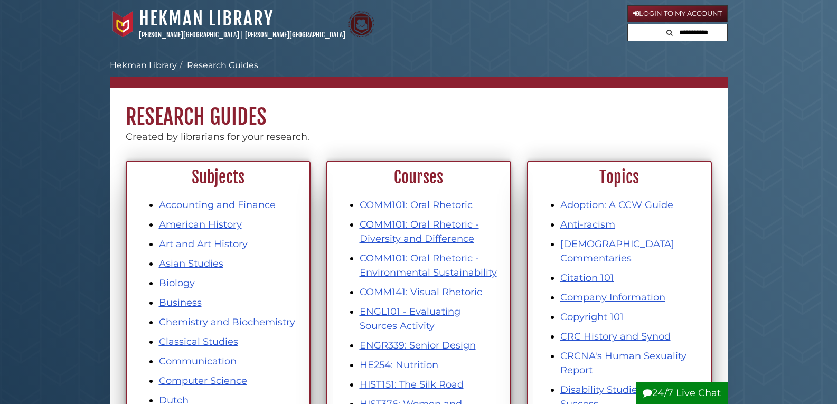
scroll to position [53, 0]
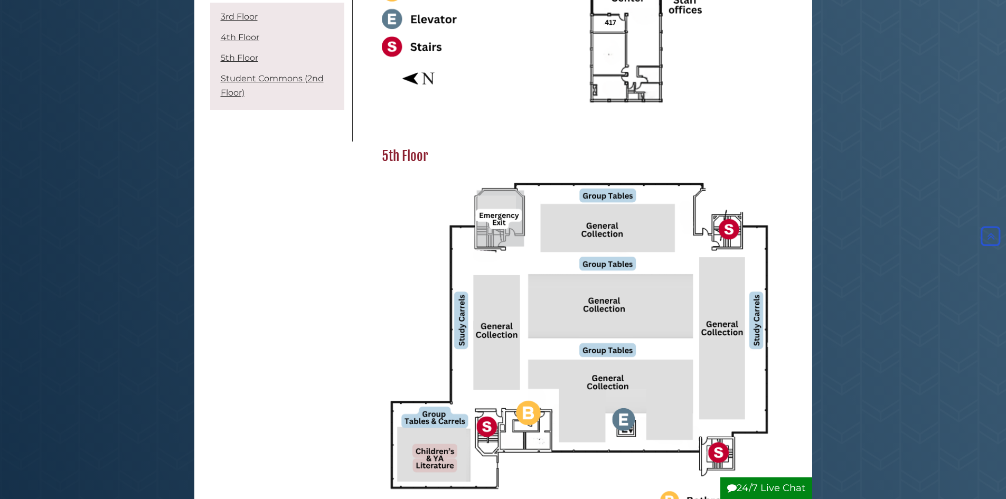
scroll to position [1109, 0]
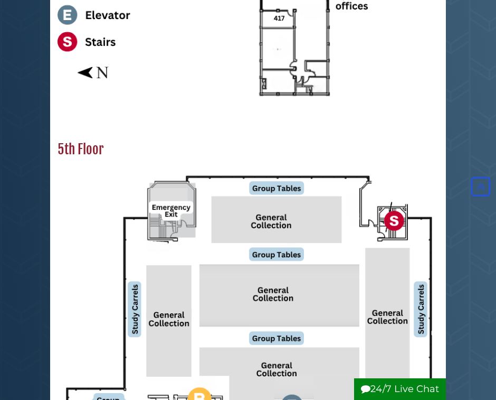
drag, startPoint x: 7, startPoint y: 51, endPoint x: -5, endPoint y: 51, distance: 12.1
click at [0, 51] on html "Skip to Main Content [GEOGRAPHIC_DATA] [PERSON_NAME][GEOGRAPHIC_DATA] | [PERSON…" at bounding box center [248, 341] width 496 height 2900
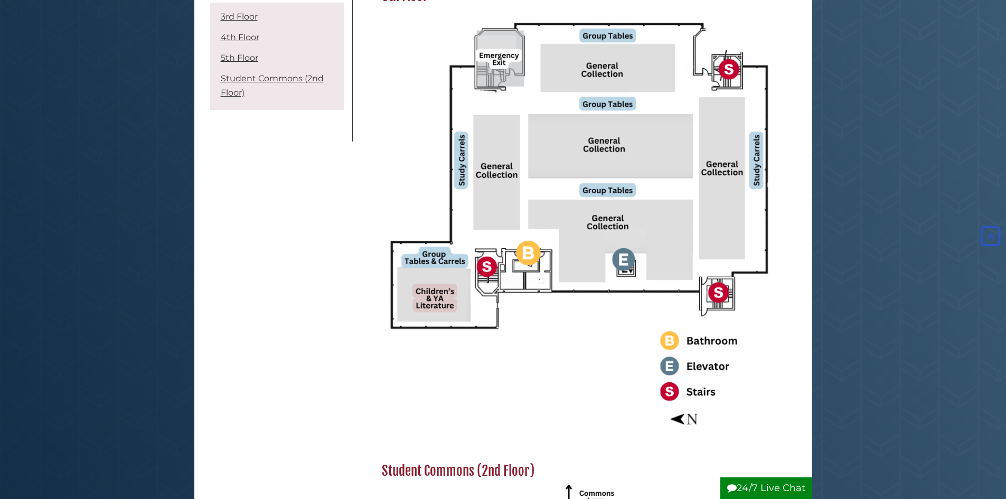
scroll to position [1214, 0]
